Goal: Task Accomplishment & Management: Manage account settings

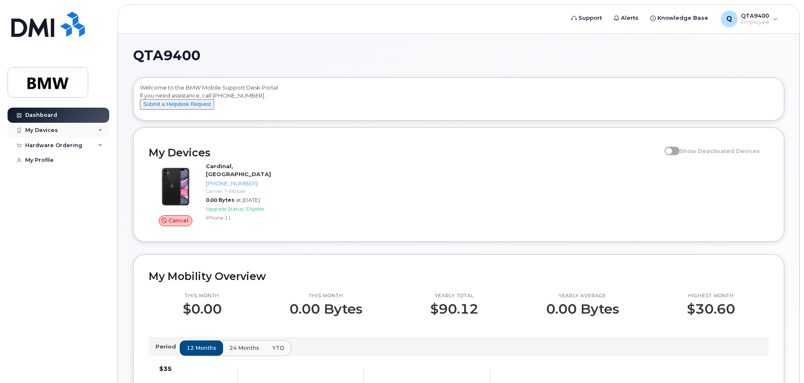
click at [61, 131] on div "My Devices" at bounding box center [59, 130] width 102 height 15
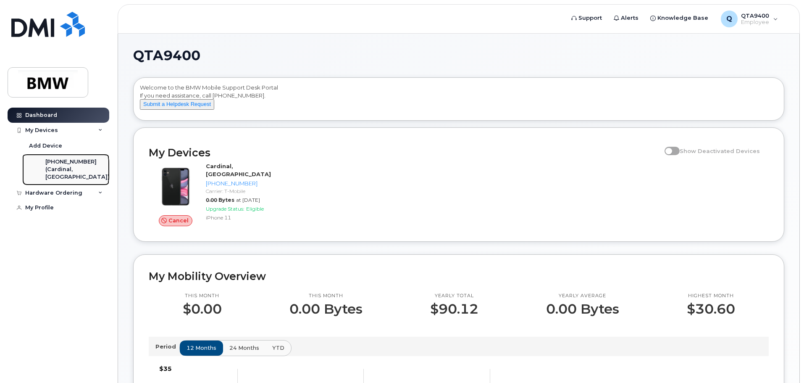
click at [76, 168] on div "(Cardinal, [GEOGRAPHIC_DATA])" at bounding box center [77, 173] width 64 height 16
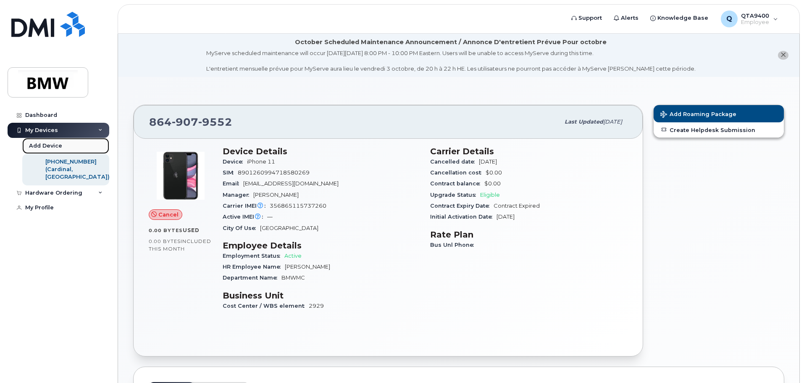
click at [49, 144] on div "Add Device" at bounding box center [45, 146] width 33 height 8
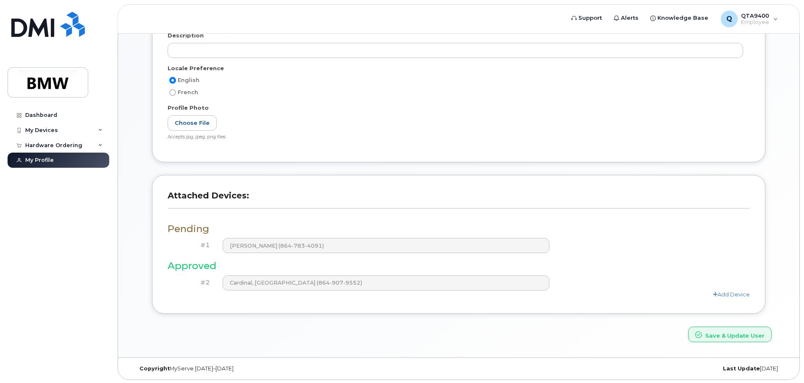
scroll to position [196, 0]
click at [189, 229] on h3 "Pending" at bounding box center [459, 227] width 582 height 10
click at [55, 117] on div "Dashboard" at bounding box center [41, 115] width 32 height 7
